Goal: Information Seeking & Learning: Learn about a topic

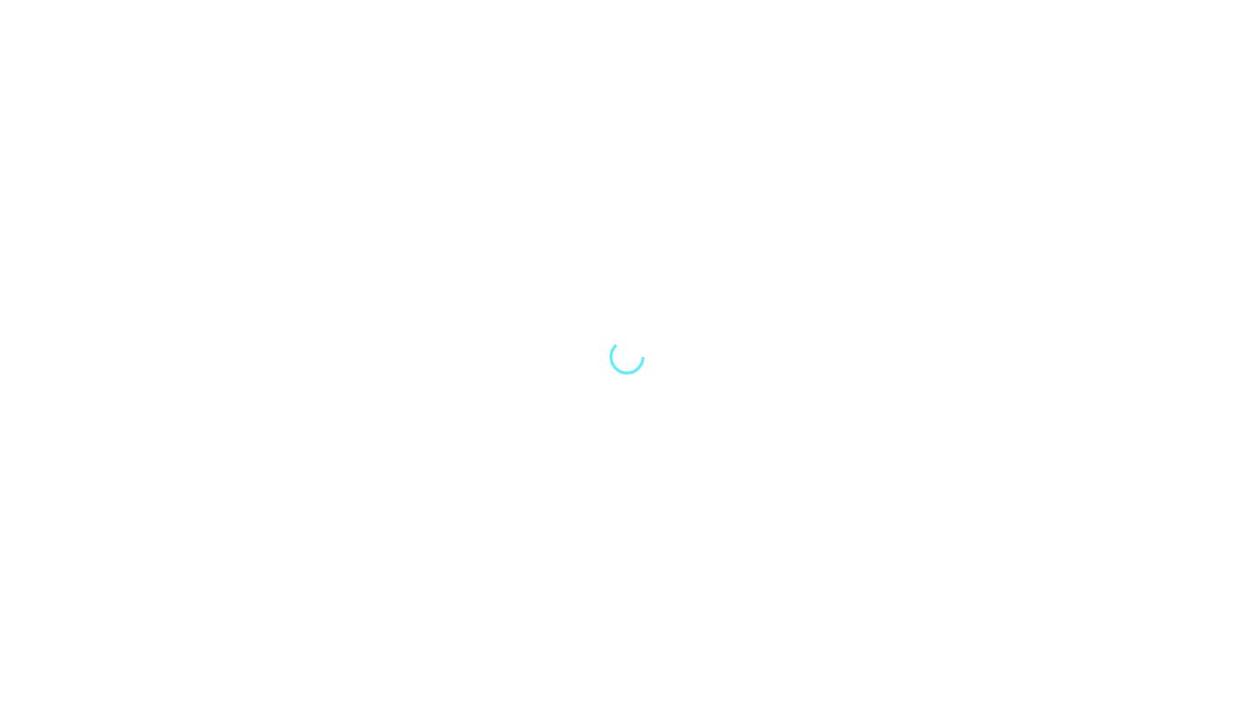
select select "Song"
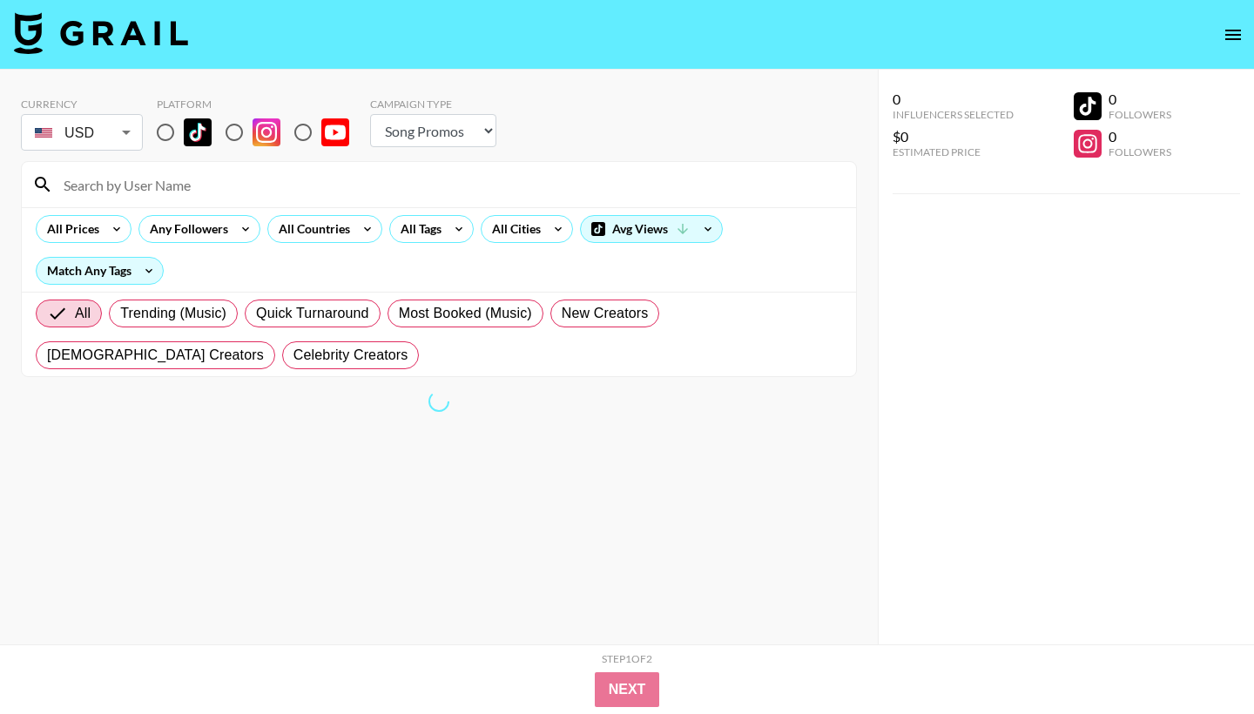
click at [310, 132] on input "radio" at bounding box center [303, 132] width 37 height 37
radio input "true"
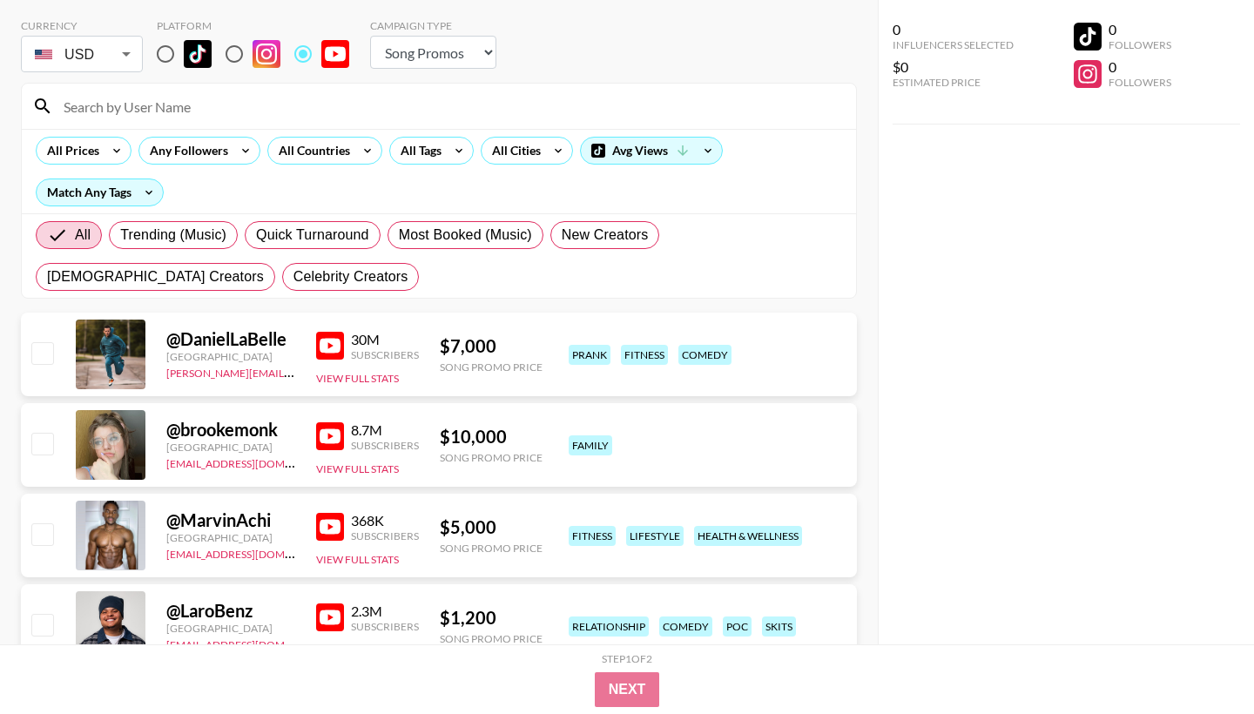
scroll to position [84, 0]
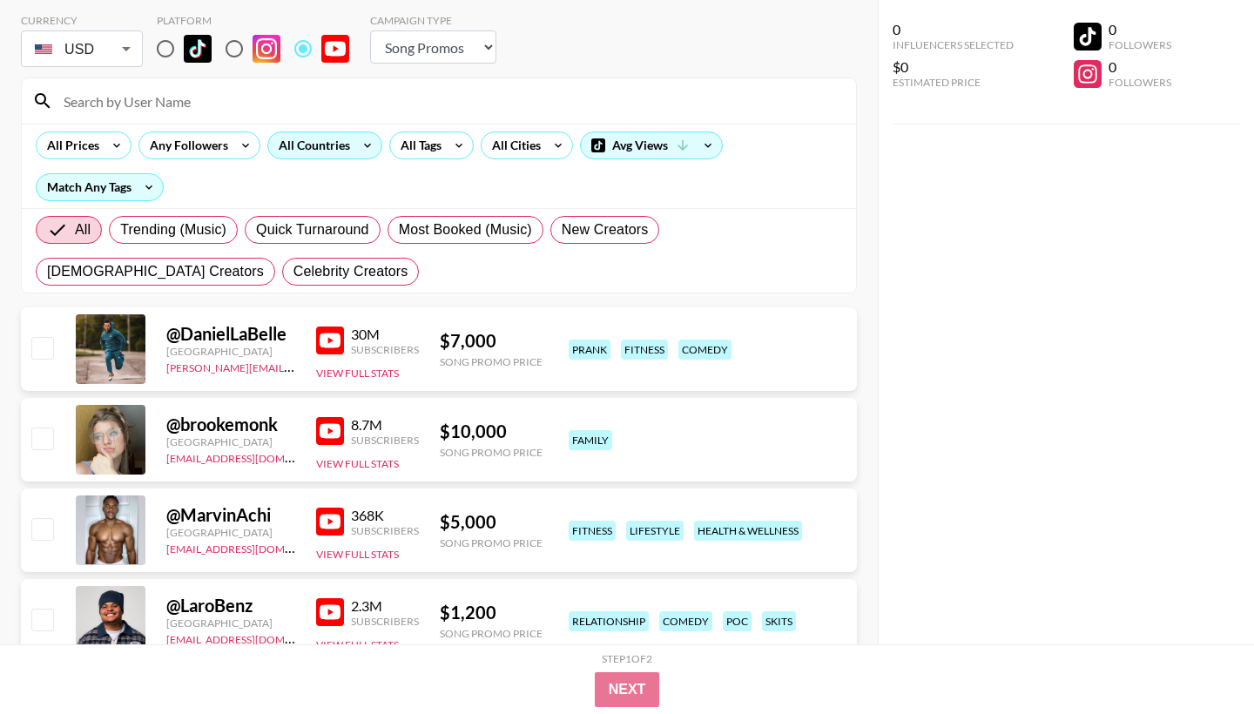
click at [321, 156] on div "All Countries" at bounding box center [310, 145] width 85 height 26
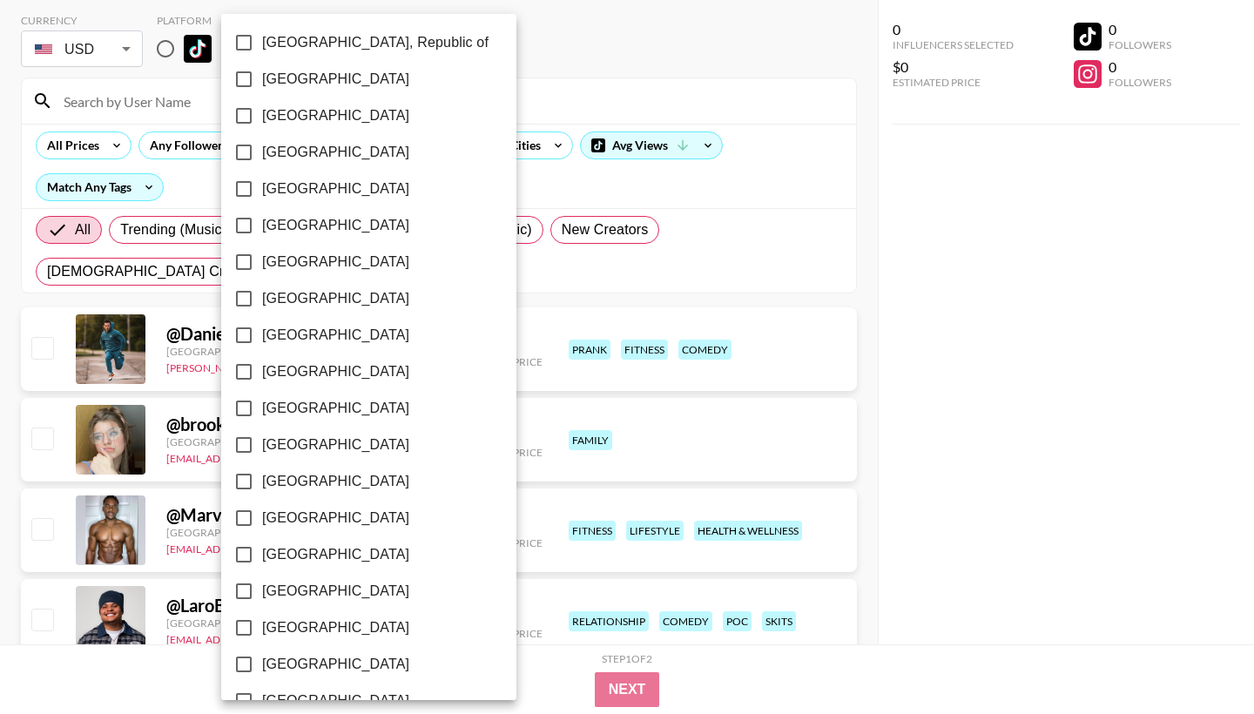
scroll to position [990, 0]
click at [295, 193] on span "[GEOGRAPHIC_DATA]" at bounding box center [335, 190] width 147 height 21
click at [262, 193] on input "[GEOGRAPHIC_DATA]" at bounding box center [244, 190] width 37 height 37
checkbox input "true"
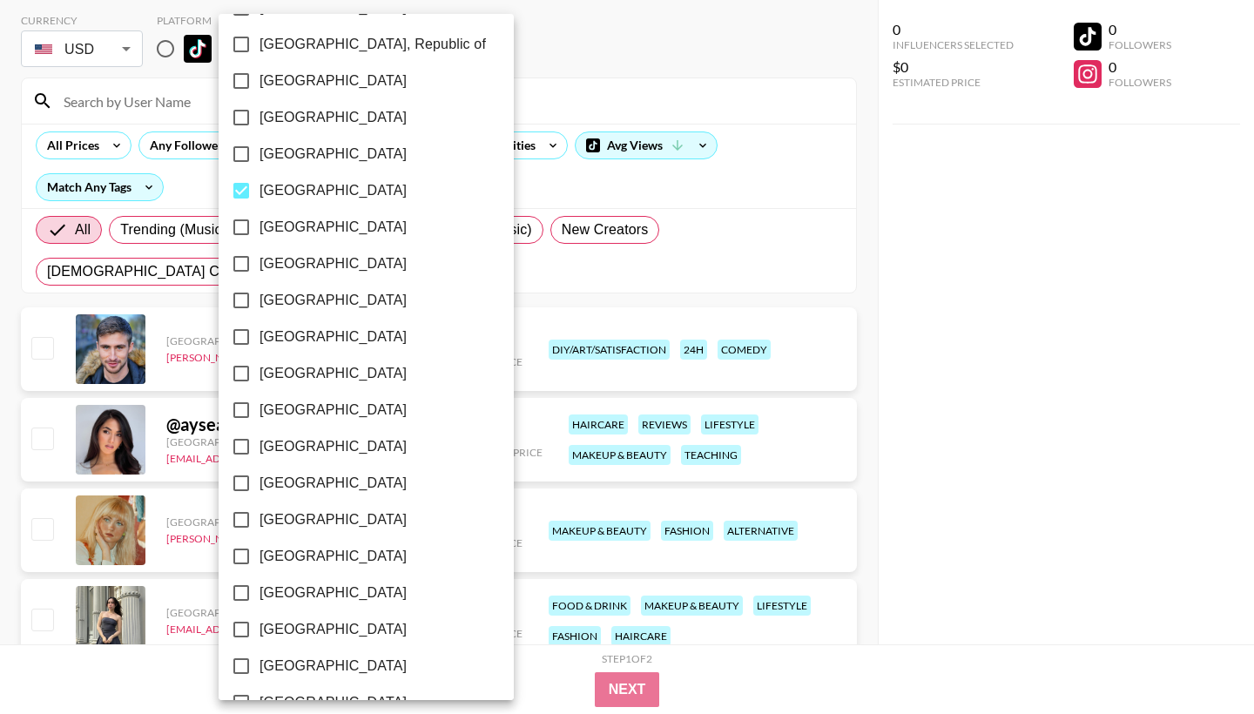
click at [777, 168] on div at bounding box center [627, 357] width 1254 height 714
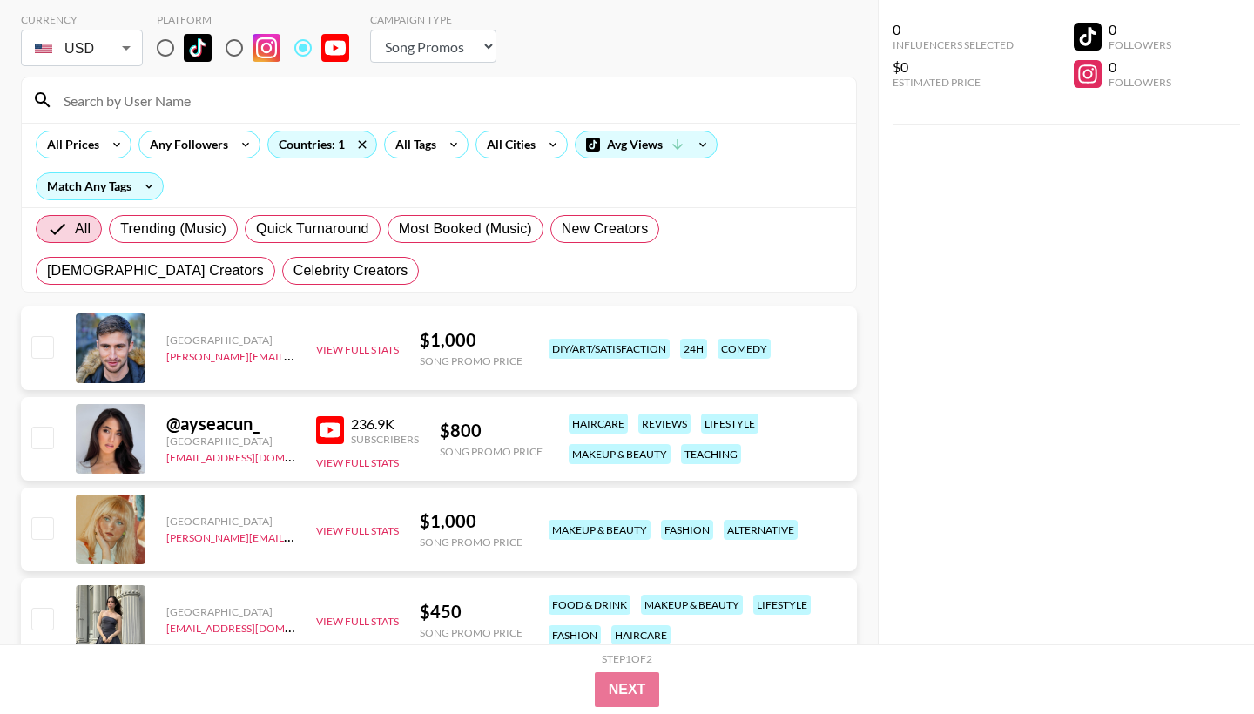
scroll to position [98, 0]
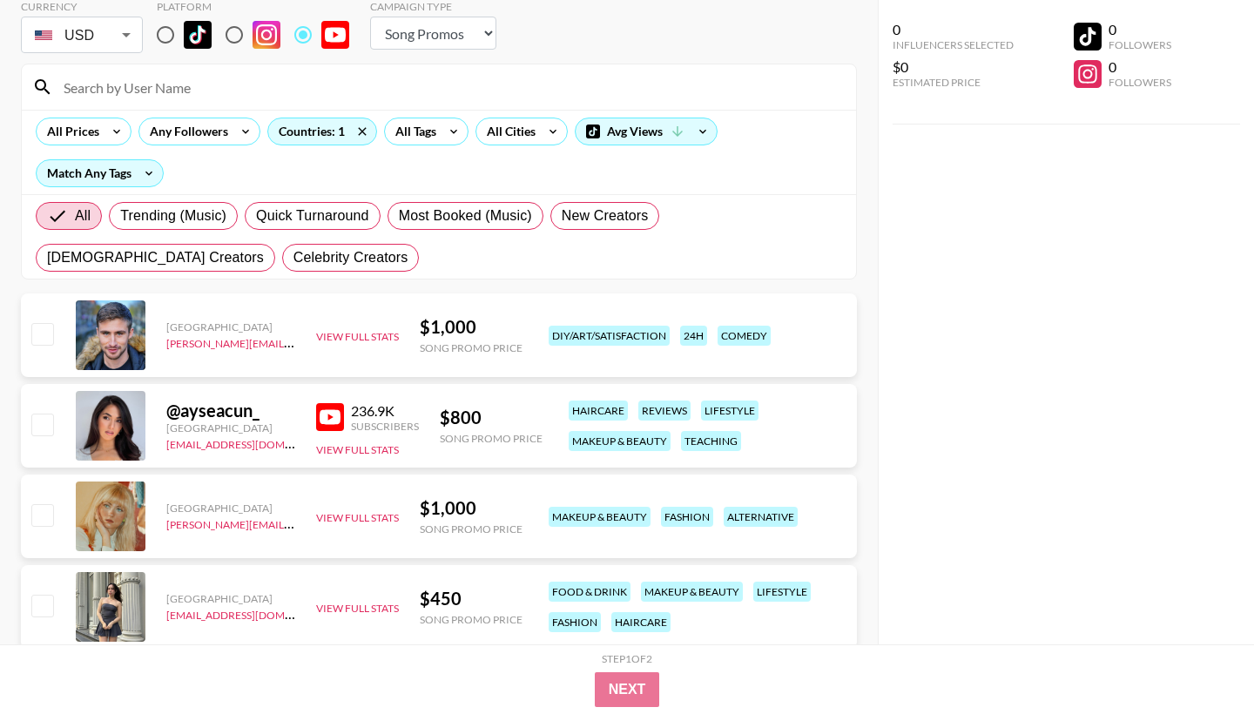
click at [116, 335] on div at bounding box center [111, 336] width 70 height 70
click at [417, 377] on div "Netherlands [PERSON_NAME][EMAIL_ADDRESS][DOMAIN_NAME] View Full Stats $ 1,000 S…" at bounding box center [439, 339] width 836 height 91
click at [329, 418] on img at bounding box center [330, 417] width 28 height 28
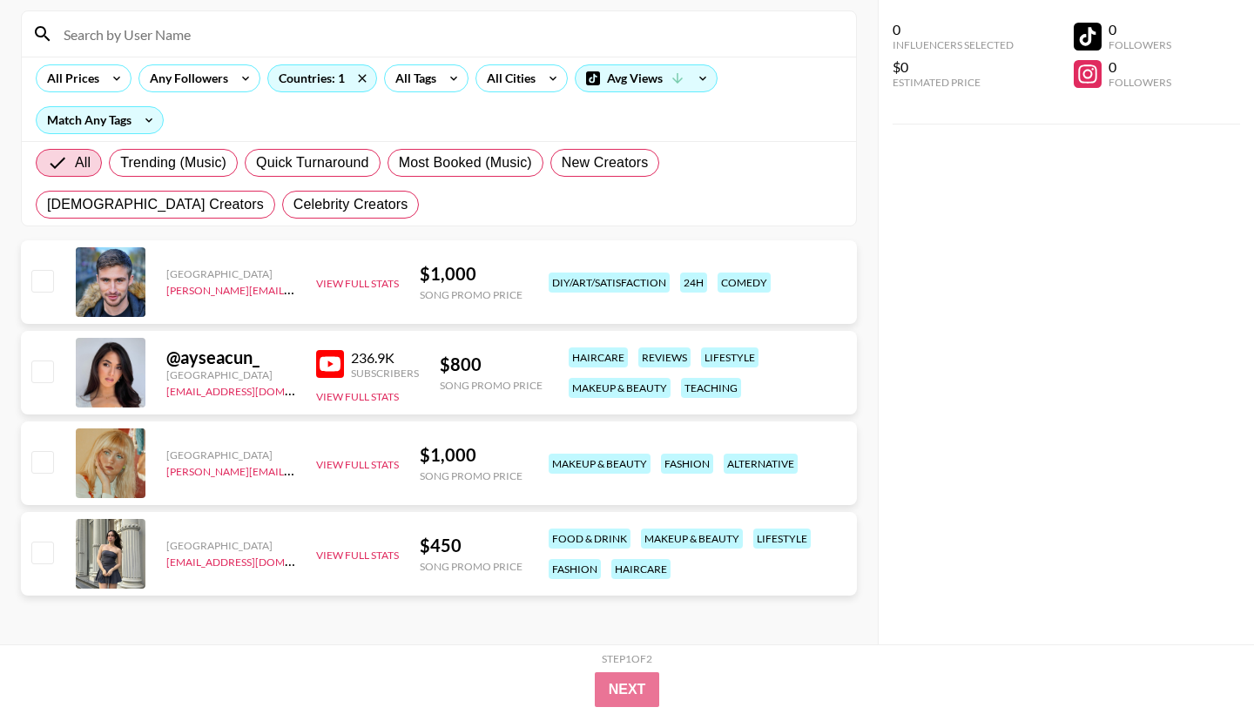
scroll to position [151, 0]
click at [351, 469] on button "View Full Stats" at bounding box center [357, 464] width 83 height 13
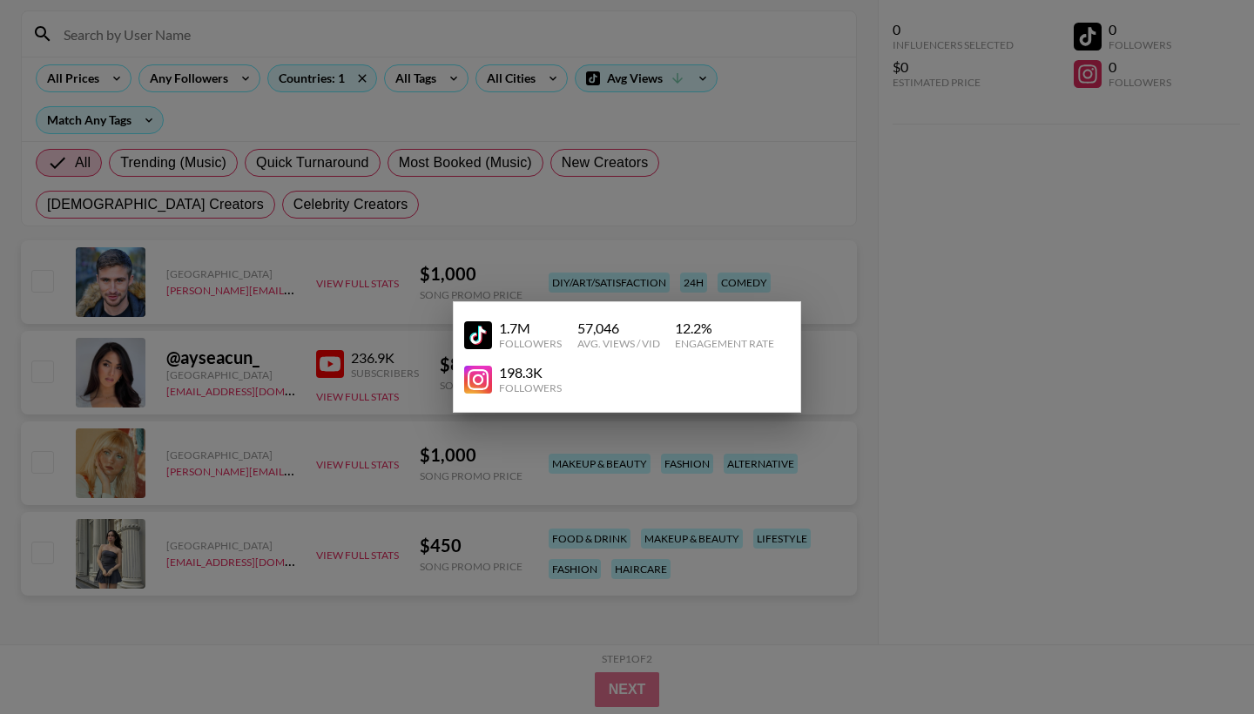
click at [780, 325] on div "1.7M Followers 57,046 Avg. Views / Vid 12.2 % Engagement Rate" at bounding box center [627, 335] width 326 height 44
click at [488, 335] on img at bounding box center [478, 335] width 28 height 28
click at [517, 477] on div at bounding box center [627, 357] width 1254 height 714
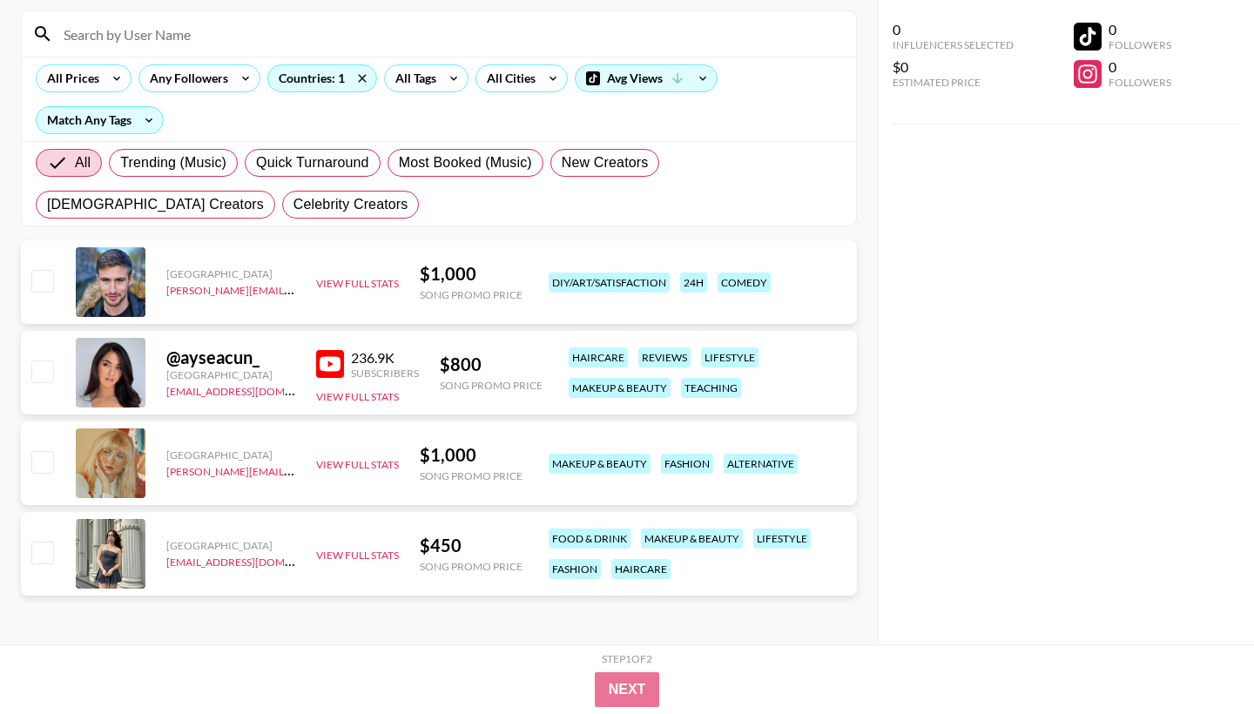
click at [148, 527] on div "Netherlands [PERSON_NAME][EMAIL_ADDRESS][DOMAIN_NAME] View Full Stats $ 450 Son…" at bounding box center [439, 554] width 836 height 84
click at [132, 539] on div at bounding box center [111, 554] width 70 height 70
click at [363, 557] on button "View Full Stats" at bounding box center [357, 555] width 83 height 13
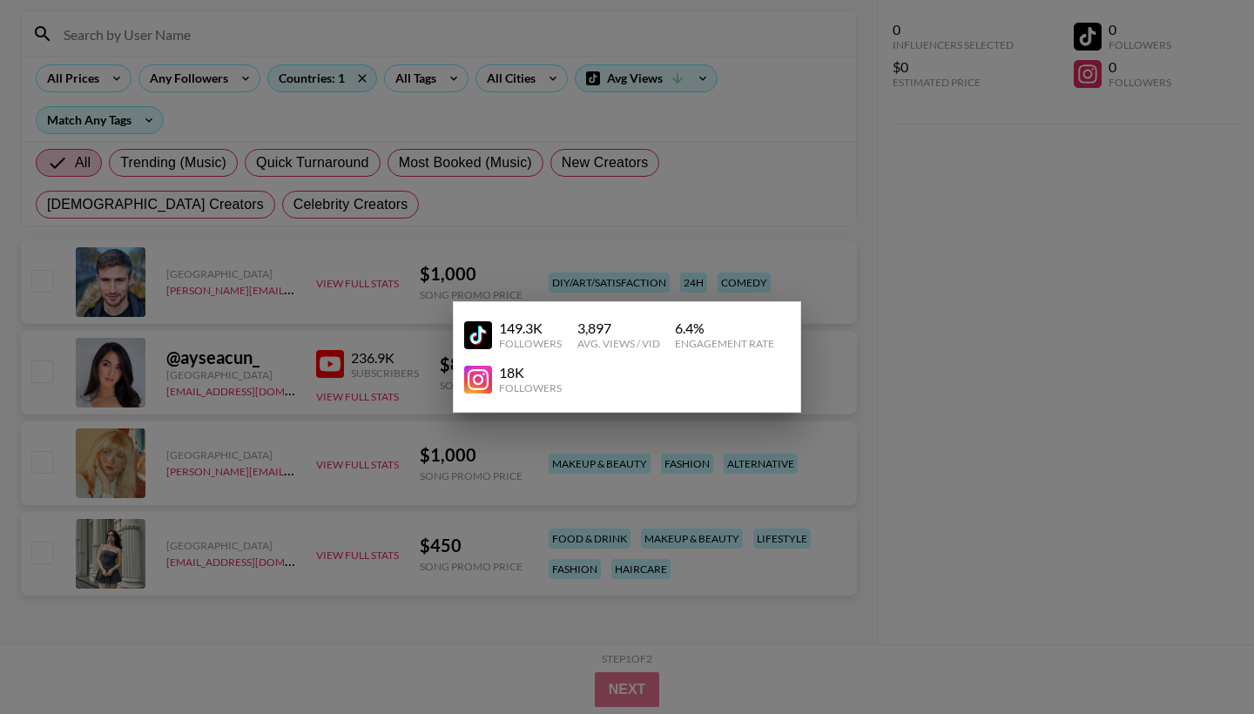
click at [479, 337] on img at bounding box center [478, 335] width 28 height 28
click at [487, 577] on div at bounding box center [627, 357] width 1254 height 714
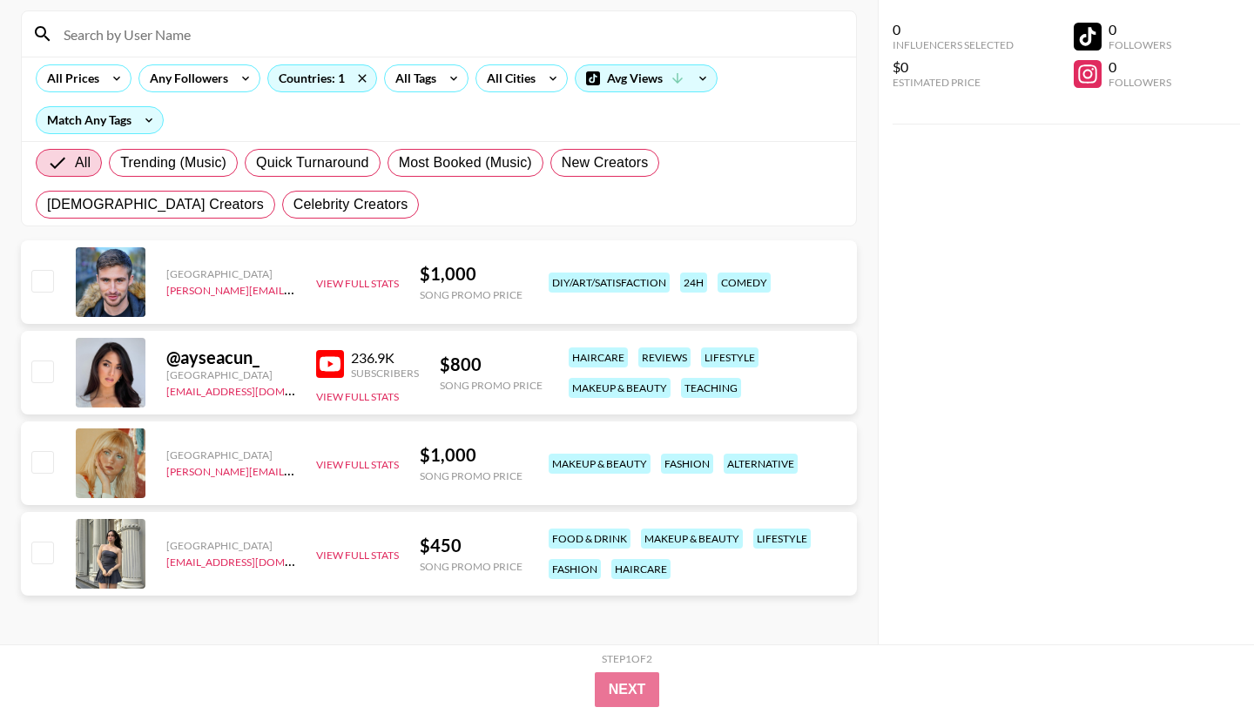
click at [448, 266] on div "$ 1,000" at bounding box center [471, 274] width 103 height 22
click at [365, 274] on div "View Full Stats" at bounding box center [357, 282] width 83 height 17
click at [365, 283] on button "View Full Stats" at bounding box center [357, 283] width 83 height 13
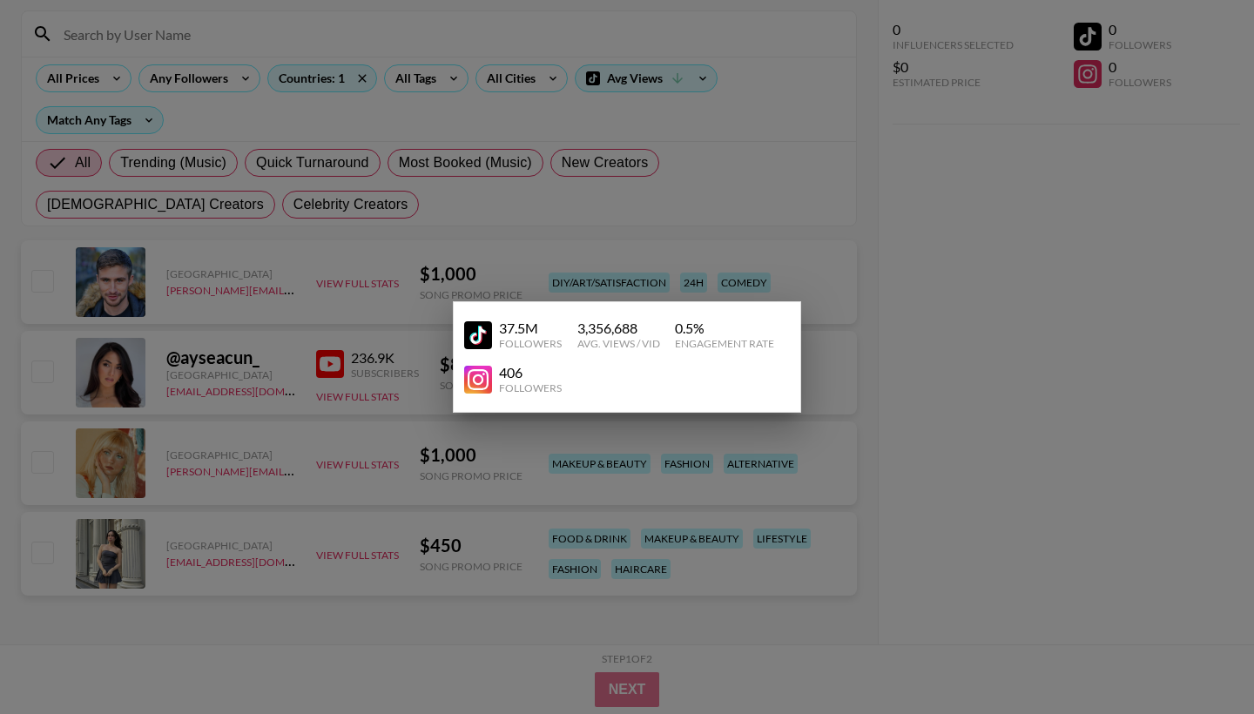
click at [476, 321] on img at bounding box center [478, 335] width 28 height 28
